Goal: Navigation & Orientation: Go to known website

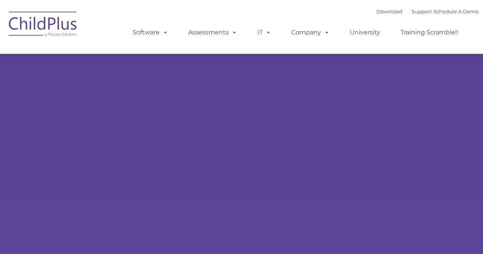
type input ""
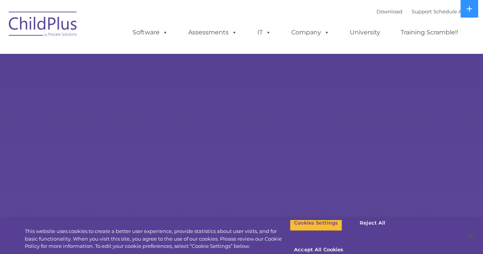
select select "MEDIUM"
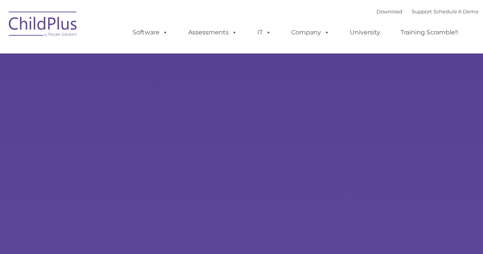
type input ""
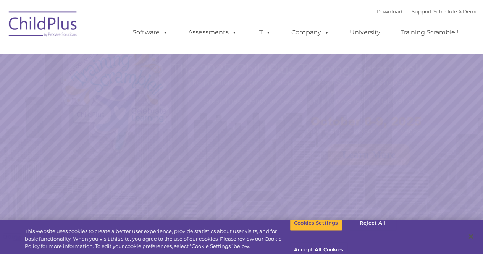
select select "MEDIUM"
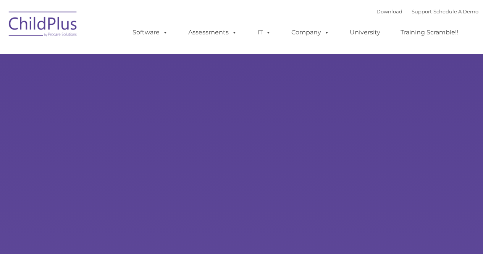
select select "MEDIUM"
